Goal: Information Seeking & Learning: Learn about a topic

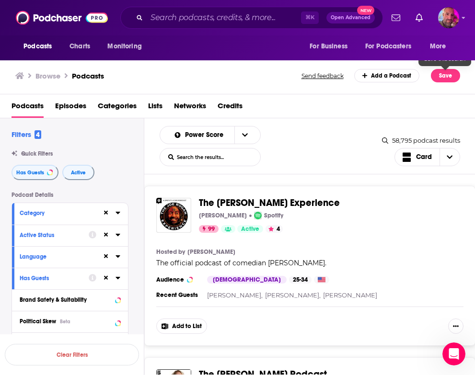
scroll to position [211, 0]
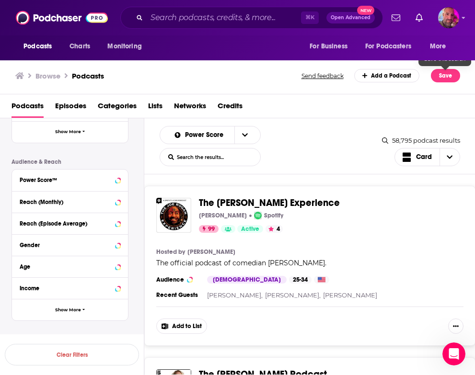
click at [72, 108] on span "Episodes" at bounding box center [70, 108] width 31 height 20
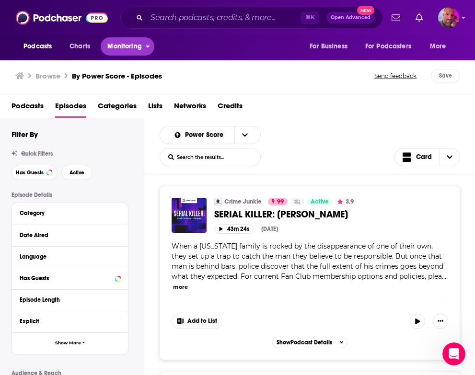
click at [116, 45] on span "Monitoring" at bounding box center [124, 46] width 34 height 13
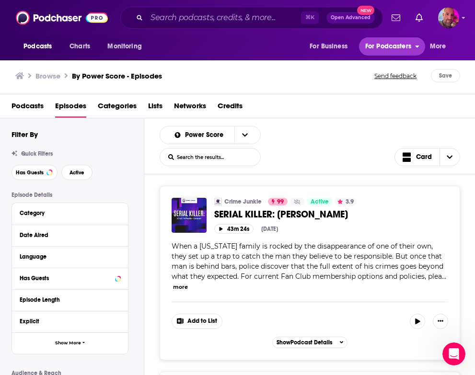
click at [406, 48] on span "For Podcasters" at bounding box center [388, 46] width 46 height 13
click at [448, 53] on button "More" at bounding box center [440, 46] width 35 height 18
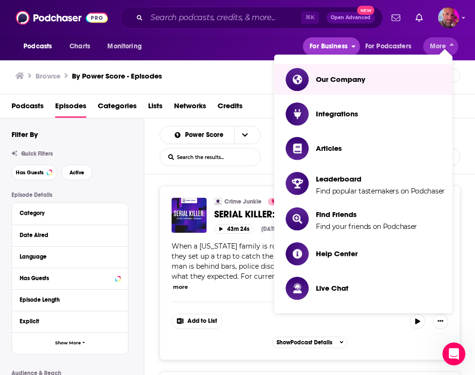
click at [331, 45] on span "For Business" at bounding box center [328, 46] width 38 height 13
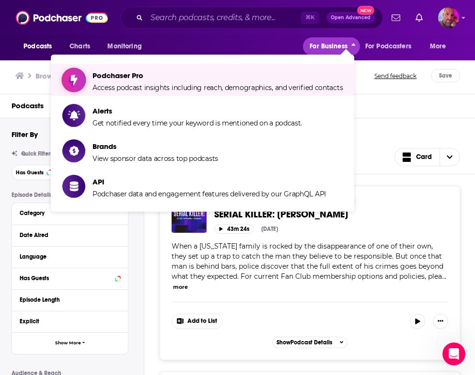
click at [254, 77] on span "Podchaser Pro" at bounding box center [217, 75] width 250 height 9
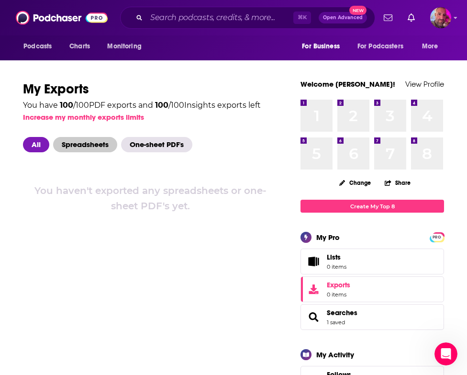
click at [93, 145] on span "Spreadsheets" at bounding box center [85, 144] width 64 height 15
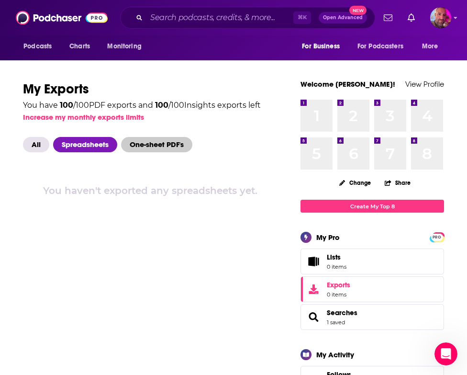
click at [151, 143] on span "One-sheet PDF's" at bounding box center [156, 144] width 71 height 15
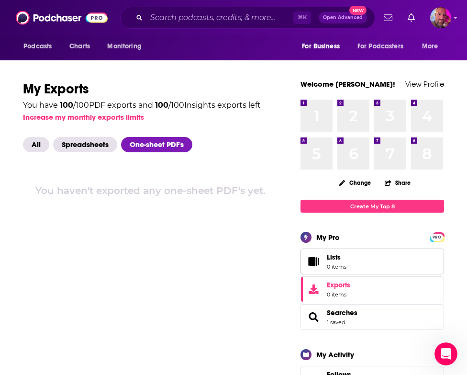
click at [355, 255] on link "Lists 0 items" at bounding box center [373, 262] width 144 height 26
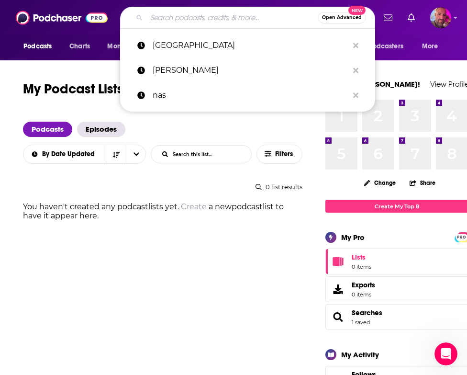
click at [180, 22] on input "Search podcasts, credits, & more..." at bounding box center [232, 17] width 171 height 15
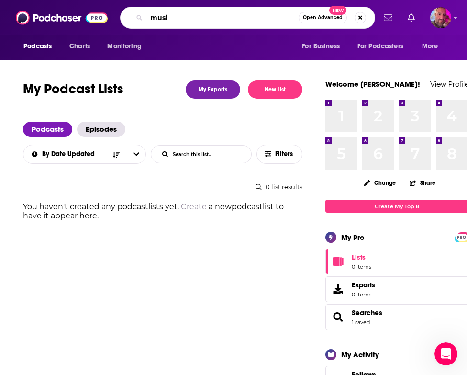
type input "music"
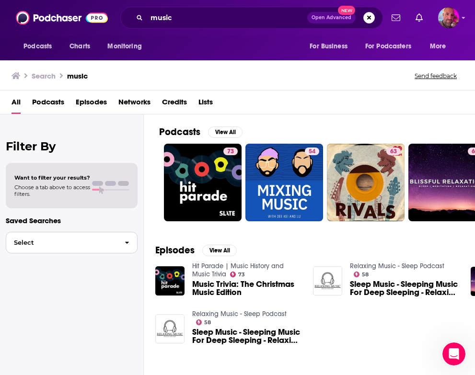
click at [54, 240] on span "Select" at bounding box center [61, 242] width 111 height 6
click at [60, 194] on span "Choose a tab above to access filters." at bounding box center [52, 190] width 76 height 13
